Goal: Information Seeking & Learning: Learn about a topic

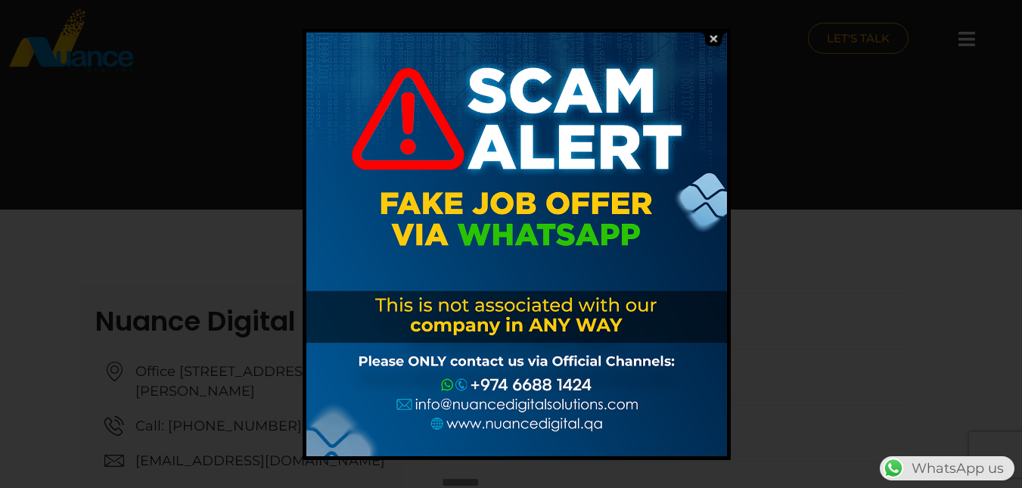
click at [711, 43] on img at bounding box center [713, 39] width 29 height 14
